Goal: Transaction & Acquisition: Purchase product/service

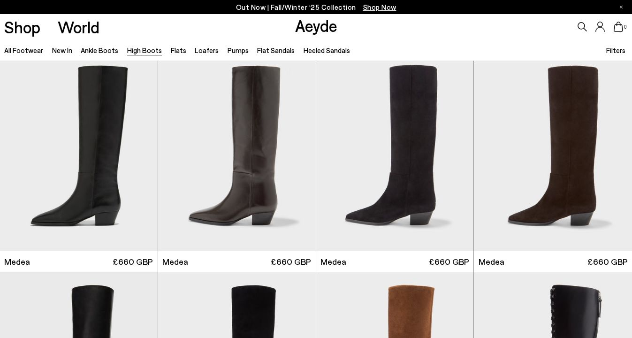
scroll to position [7, 0]
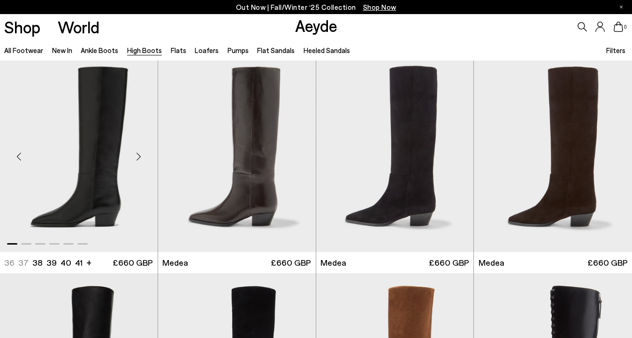
click at [107, 163] on img "1 / 6" at bounding box center [79, 152] width 158 height 198
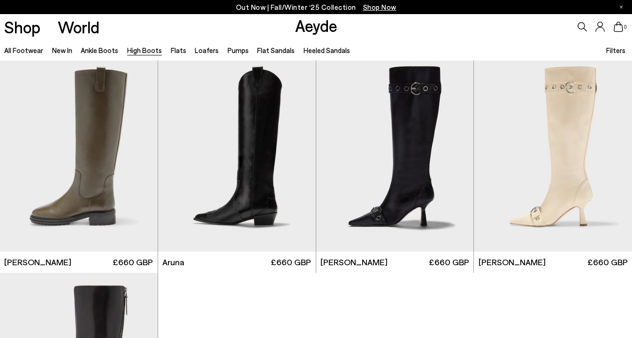
scroll to position [1979, 0]
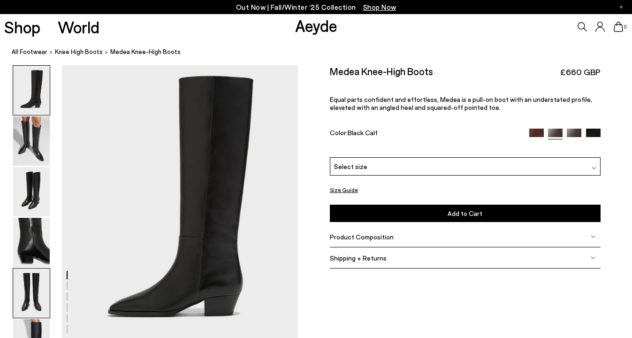
click at [31, 292] on img at bounding box center [31, 292] width 37 height 49
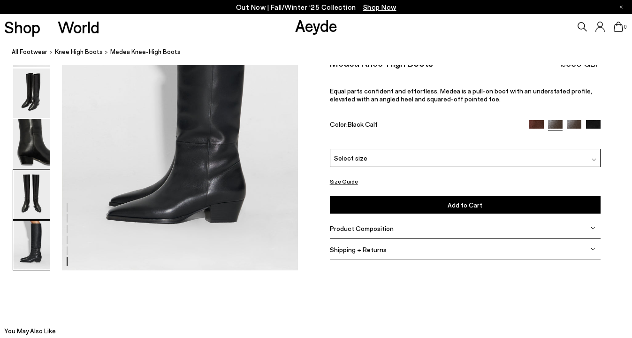
scroll to position [1693, 0]
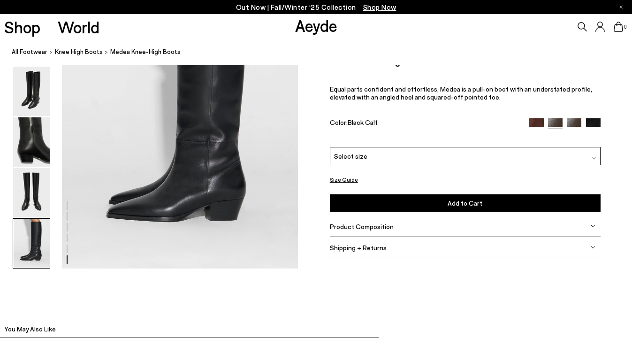
click at [42, 246] on img at bounding box center [31, 243] width 37 height 49
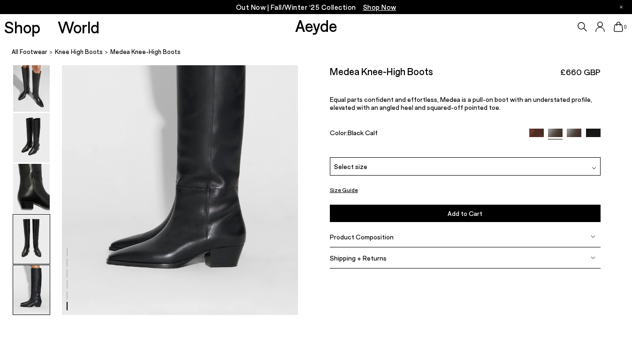
click at [31, 236] on img at bounding box center [31, 238] width 37 height 49
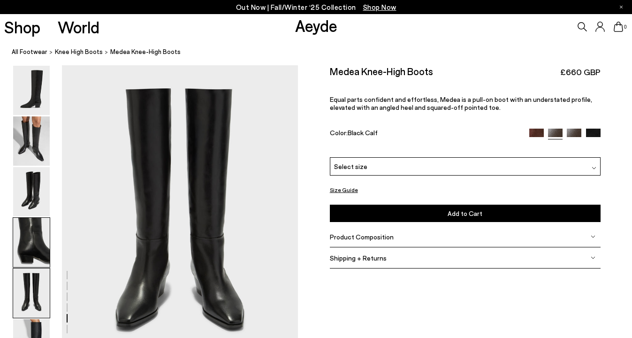
scroll to position [1266, 0]
